Goal: Information Seeking & Learning: Find specific fact

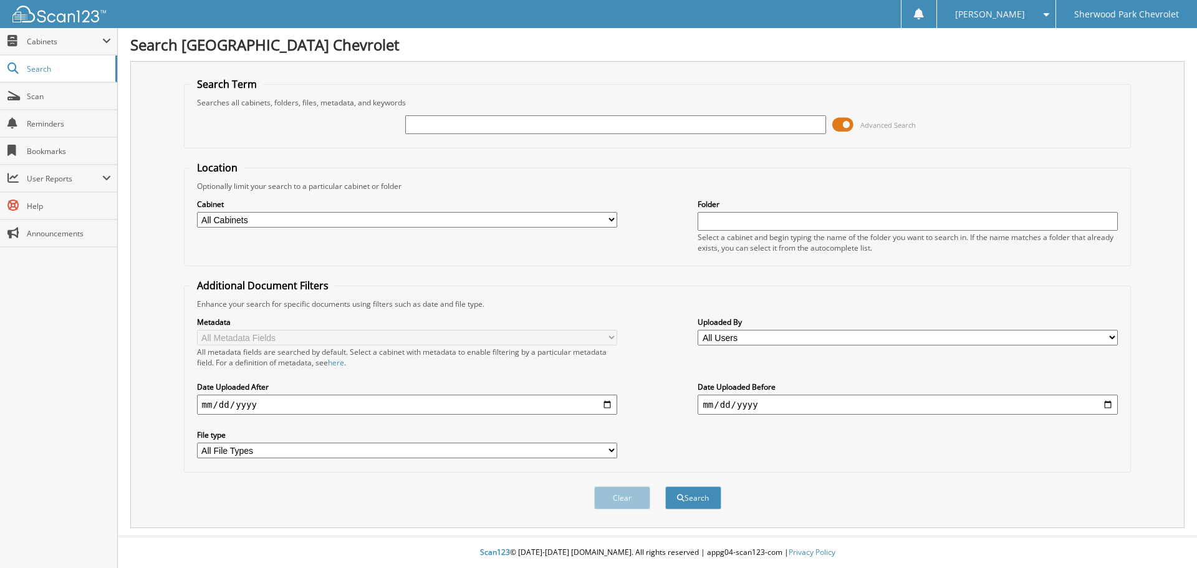
click at [415, 125] on input "text" at bounding box center [615, 124] width 420 height 19
type input "585134"
click at [665, 486] on button "Search" at bounding box center [693, 497] width 56 height 23
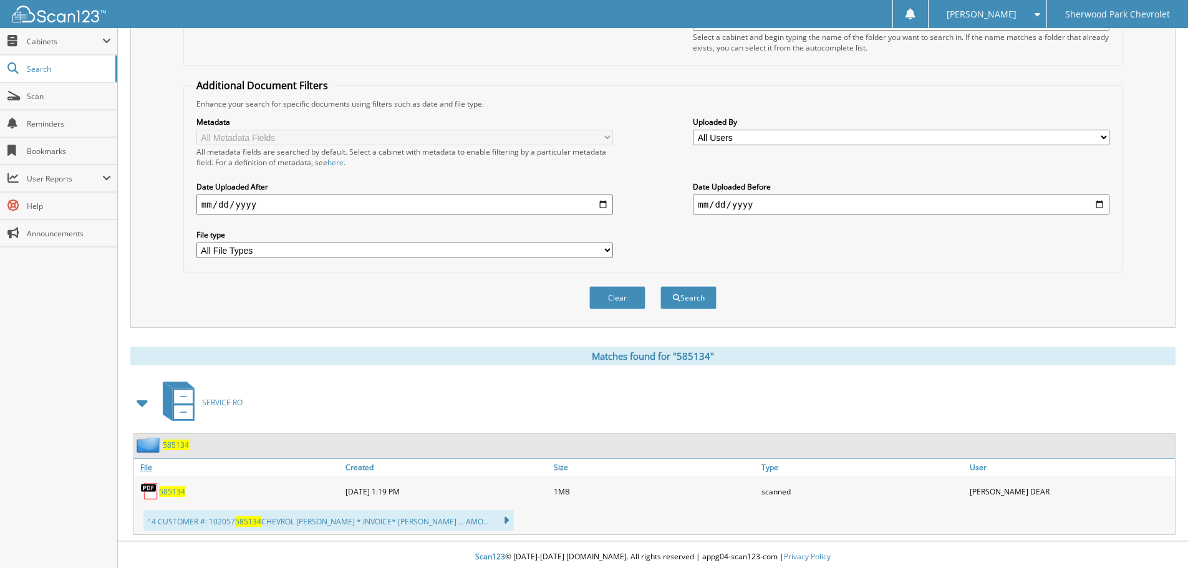
scroll to position [205, 0]
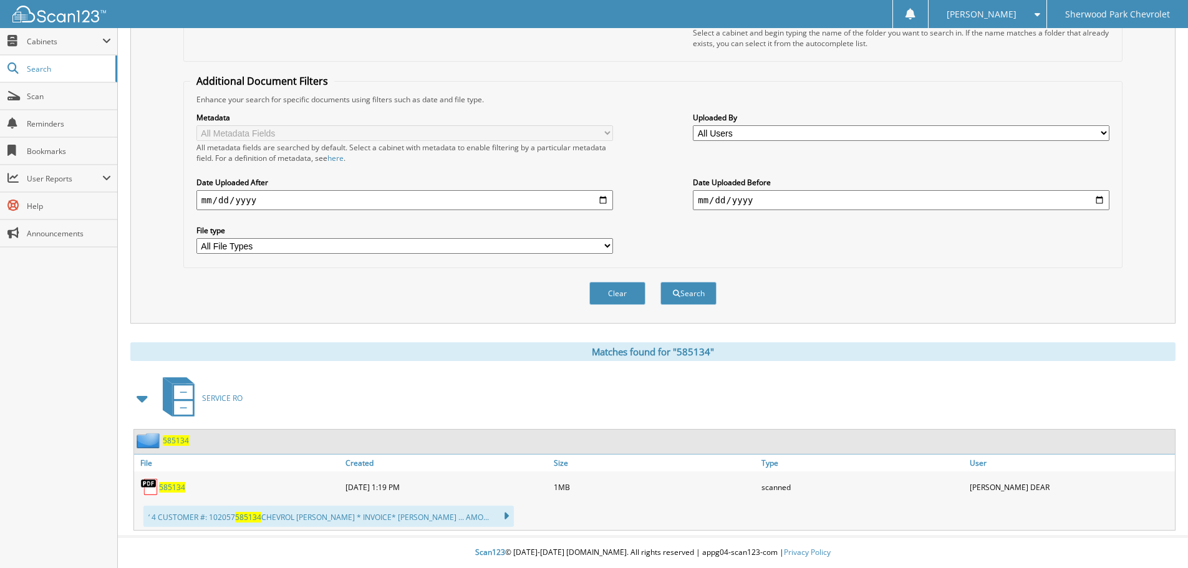
click at [173, 437] on span "585134" at bounding box center [176, 440] width 26 height 11
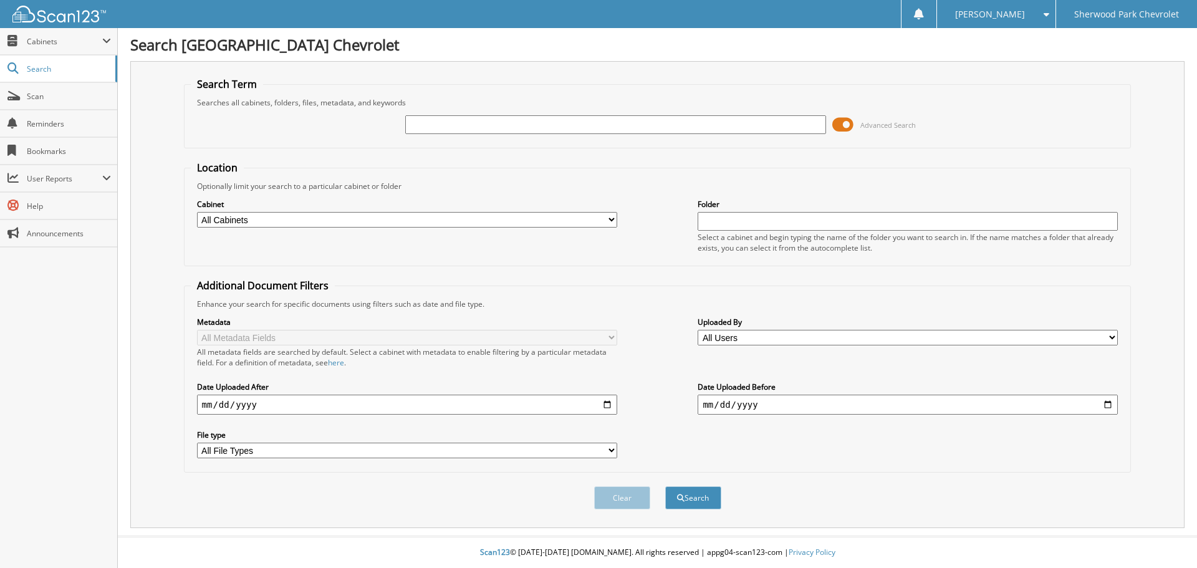
click at [420, 117] on input "text" at bounding box center [615, 124] width 420 height 19
type input "577445"
click at [665, 486] on button "Search" at bounding box center [693, 497] width 56 height 23
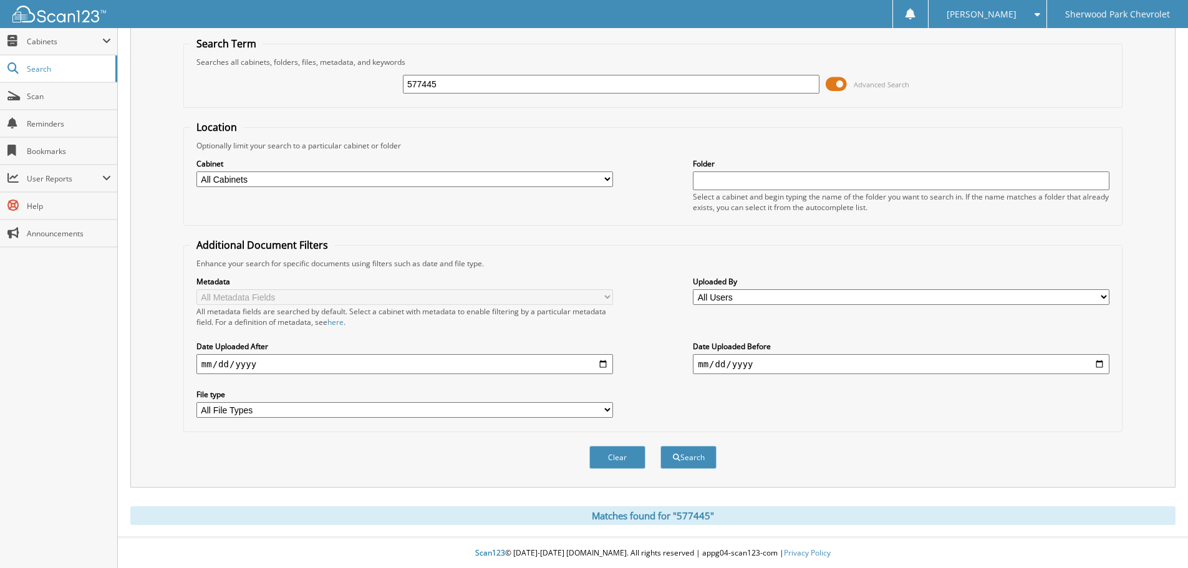
scroll to position [42, 0]
drag, startPoint x: 57, startPoint y: 65, endPoint x: 80, endPoint y: 66, distance: 23.1
click at [57, 65] on span "Search" at bounding box center [68, 69] width 82 height 11
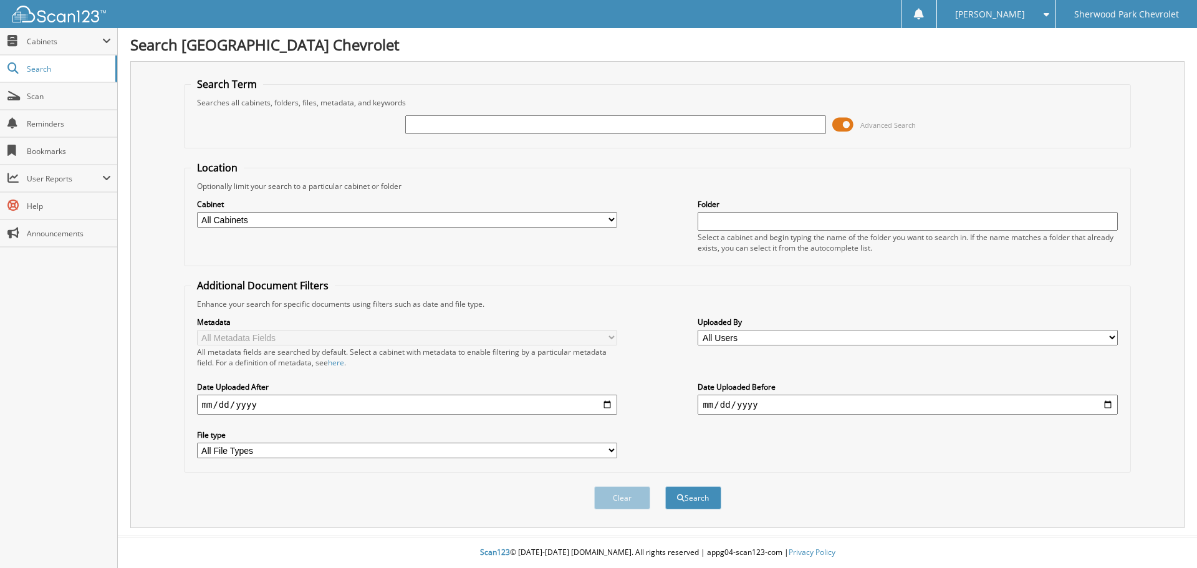
click at [419, 123] on input "text" at bounding box center [615, 124] width 420 height 19
type input "581740"
click at [665, 486] on button "Search" at bounding box center [693, 497] width 56 height 23
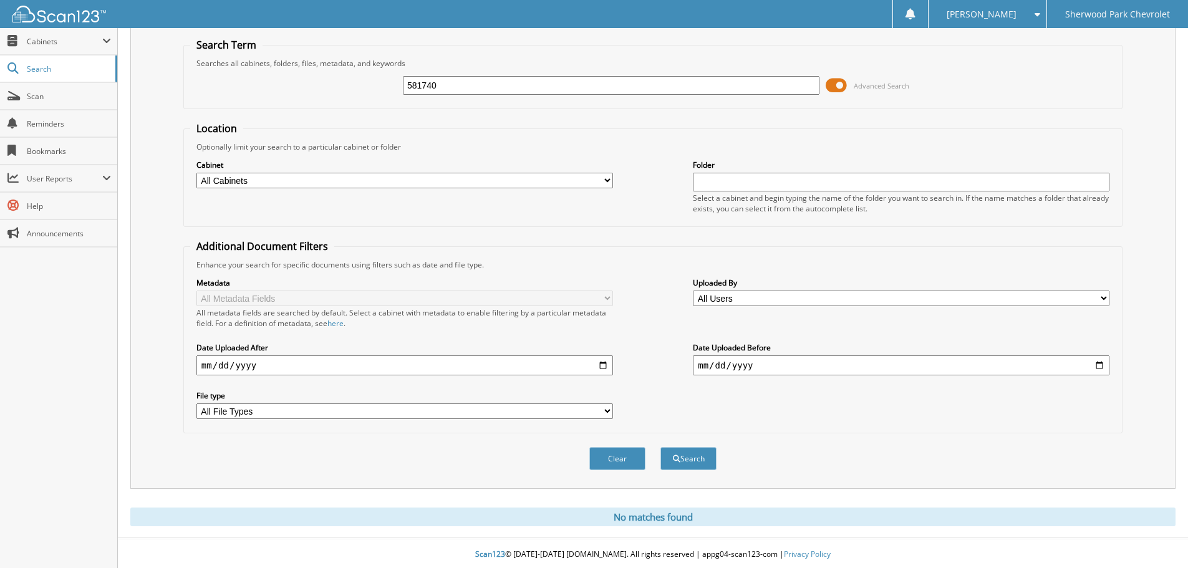
scroll to position [42, 0]
